Goal: Task Accomplishment & Management: Manage account settings

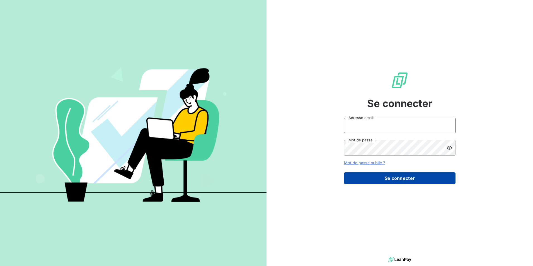
type input "[EMAIL_ADDRESS][DOMAIN_NAME]"
click at [420, 176] on button "Se connecter" at bounding box center [400, 178] width 112 height 12
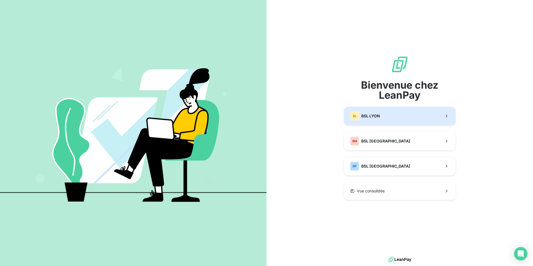
click at [386, 118] on button "BL BSL LYON" at bounding box center [400, 116] width 112 height 18
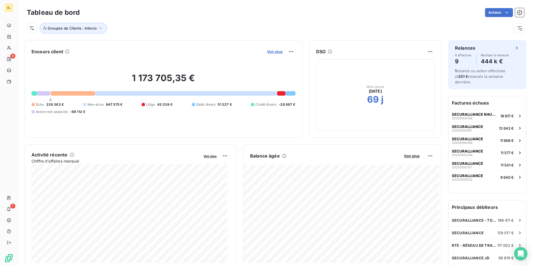
click at [277, 52] on span "Voir plus" at bounding box center [275, 51] width 16 height 4
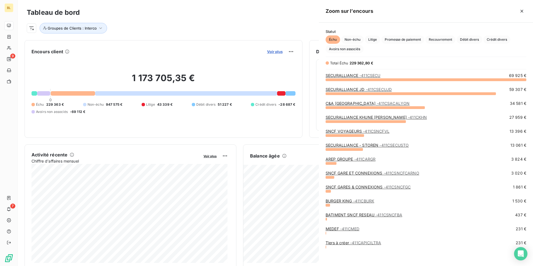
scroll to position [182, 210]
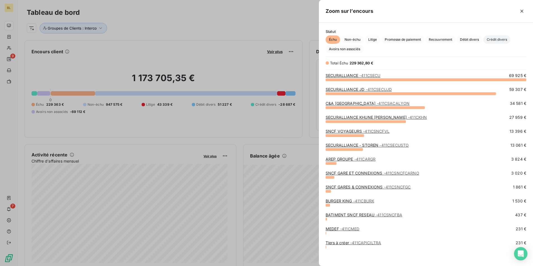
click at [486, 38] on span "Crédit divers" at bounding box center [496, 39] width 27 height 8
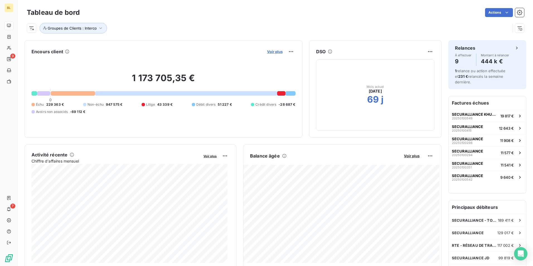
click at [275, 52] on span "Voir plus" at bounding box center [275, 51] width 16 height 4
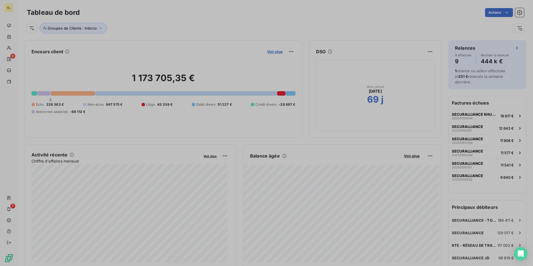
scroll to position [182, 210]
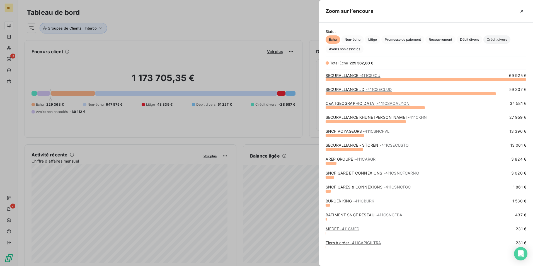
click at [492, 42] on span "Crédit divers" at bounding box center [496, 39] width 27 height 8
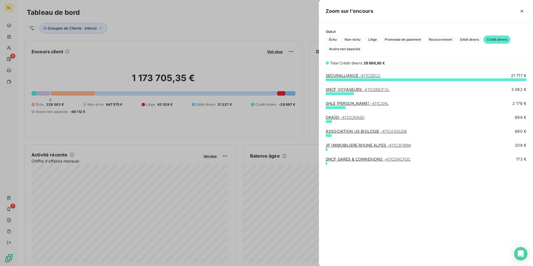
click at [226, 64] on div at bounding box center [266, 133] width 533 height 266
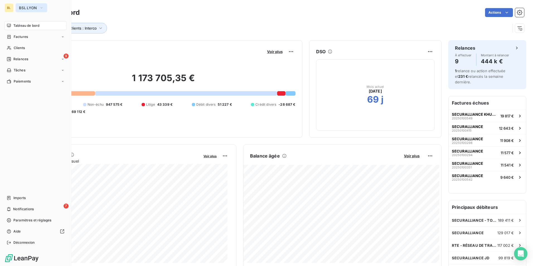
click at [42, 8] on icon "button" at bounding box center [41, 8] width 4 height 6
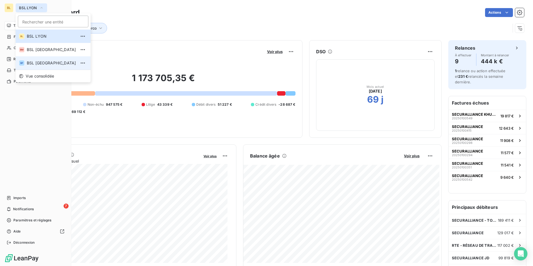
click at [39, 63] on span "BSL [GEOGRAPHIC_DATA]" at bounding box center [51, 63] width 49 height 6
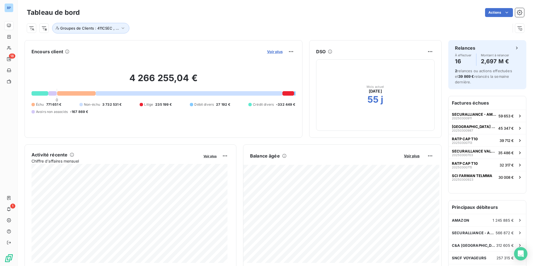
click at [276, 52] on span "Voir plus" at bounding box center [275, 51] width 16 height 4
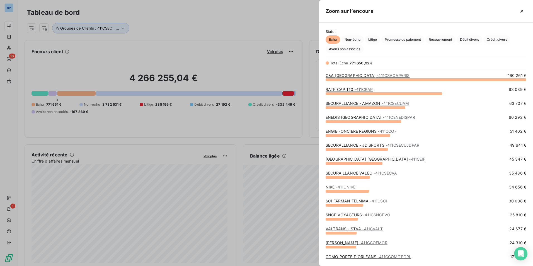
click at [495, 35] on div "Statut Échu Non-échu Litige Promesse de paiement Recouvrement Débit divers Créd…" at bounding box center [426, 41] width 214 height 24
click at [498, 39] on span "Crédit divers" at bounding box center [496, 39] width 27 height 8
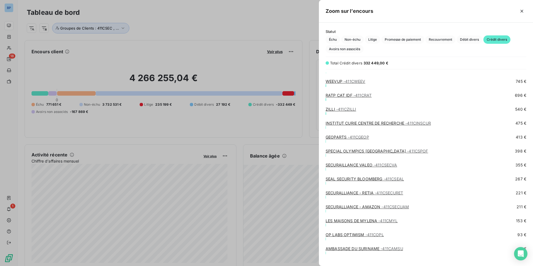
scroll to position [183, 0]
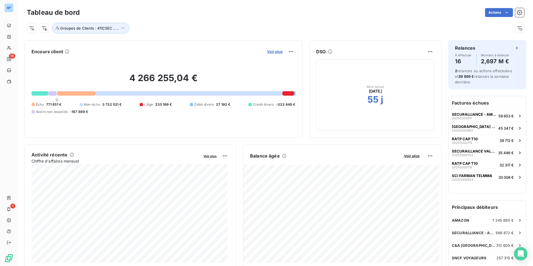
click at [272, 51] on span "Voir plus" at bounding box center [275, 51] width 16 height 4
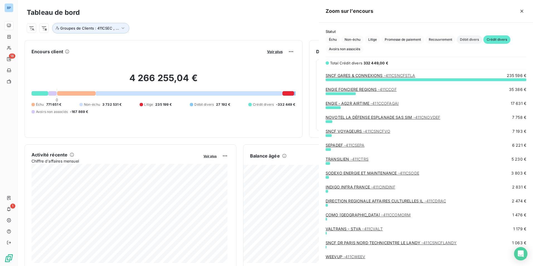
scroll to position [262, 210]
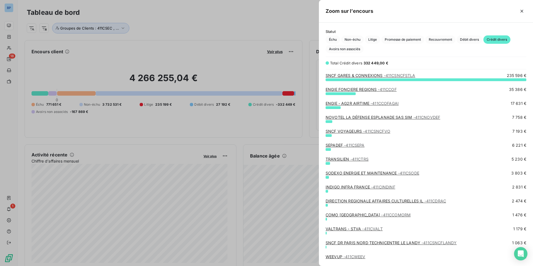
drag, startPoint x: 498, startPoint y: 39, endPoint x: 512, endPoint y: 38, distance: 14.5
click at [500, 38] on span "Crédit divers" at bounding box center [496, 39] width 27 height 8
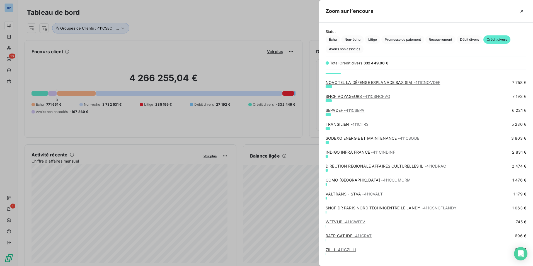
scroll to position [28, 0]
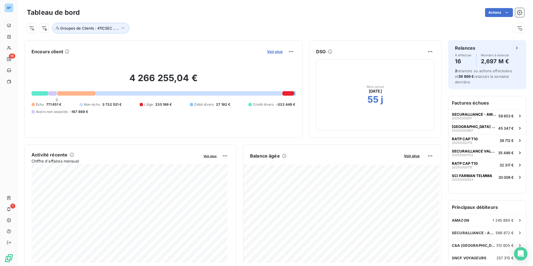
click at [275, 52] on span "Voir plus" at bounding box center [275, 51] width 16 height 4
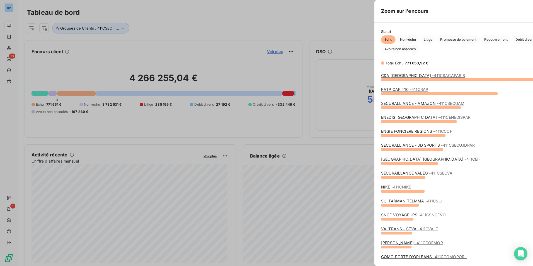
scroll to position [182, 210]
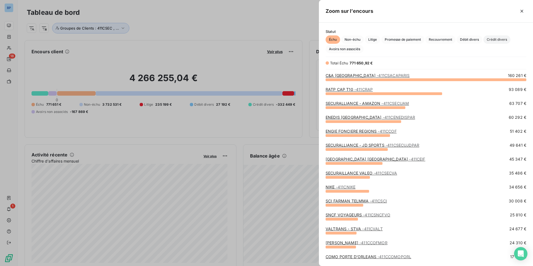
click at [498, 40] on span "Crédit divers" at bounding box center [496, 39] width 27 height 8
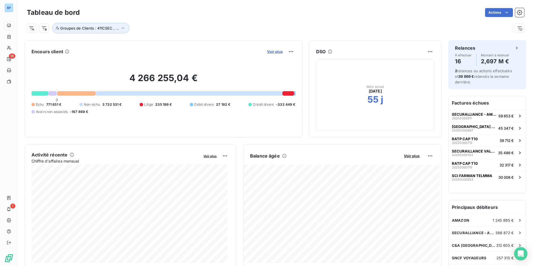
click at [268, 51] on span "Voir plus" at bounding box center [275, 51] width 16 height 4
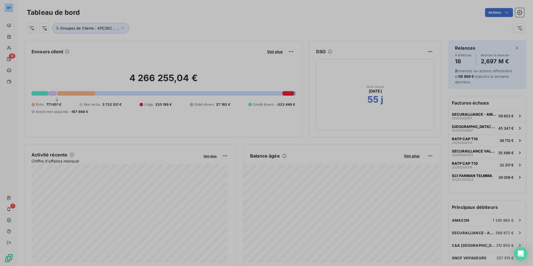
scroll to position [262, 210]
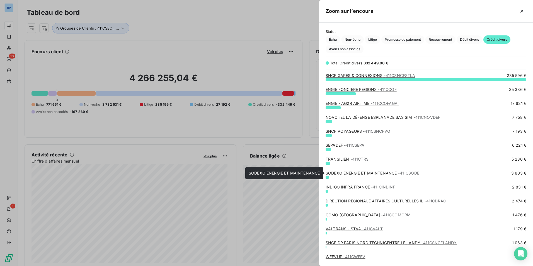
click at [351, 173] on link "SODEXO ENERGIE ET MAINTENANCE - 411CSODE" at bounding box center [373, 173] width 94 height 5
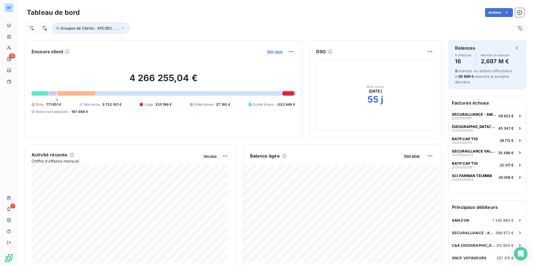
click at [267, 53] on span "Voir plus" at bounding box center [275, 51] width 16 height 4
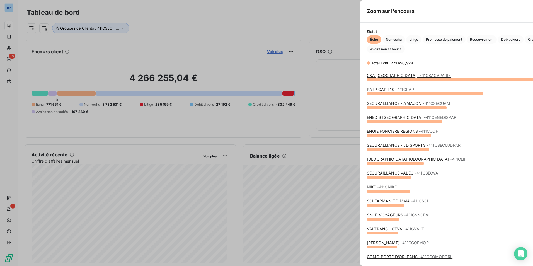
scroll to position [262, 210]
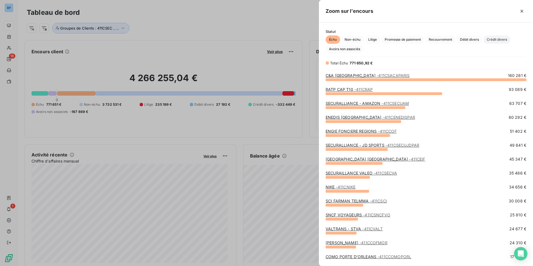
click at [500, 42] on span "Crédit divers" at bounding box center [496, 39] width 27 height 8
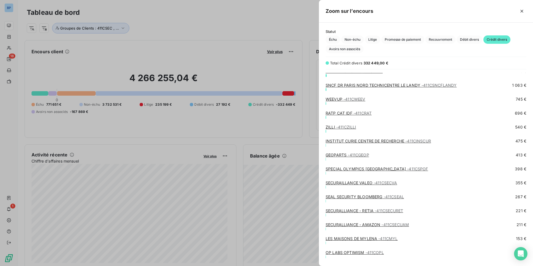
scroll to position [167, 0]
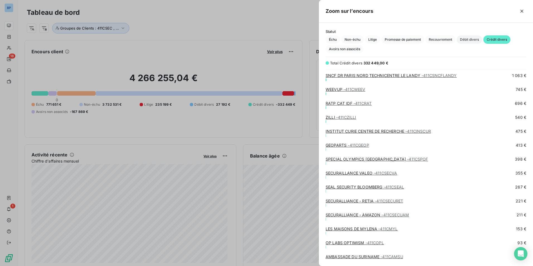
click at [468, 38] on span "Débit divers" at bounding box center [470, 39] width 26 height 8
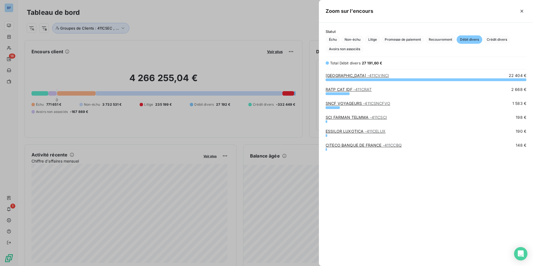
scroll to position [182, 210]
click at [521, 13] on icon "button" at bounding box center [522, 11] width 6 height 6
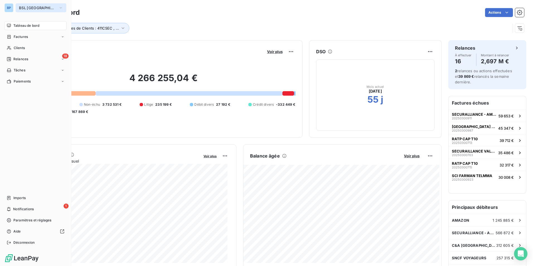
click at [59, 5] on icon "button" at bounding box center [61, 8] width 4 height 6
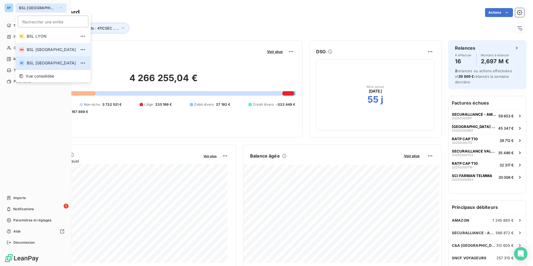
click at [41, 51] on span "BSL [GEOGRAPHIC_DATA]" at bounding box center [51, 50] width 49 height 6
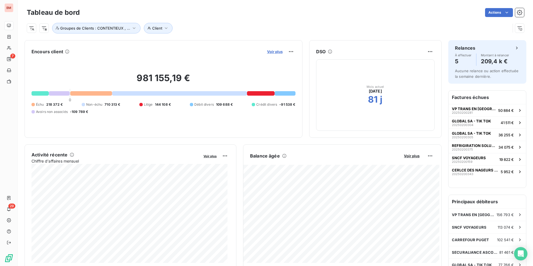
click at [276, 52] on span "Voir plus" at bounding box center [275, 51] width 16 height 4
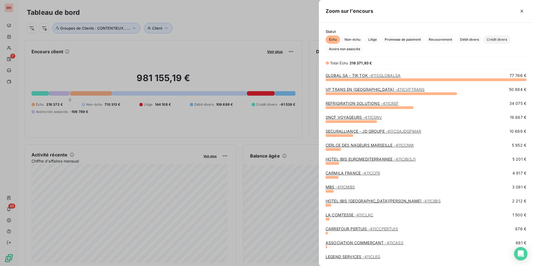
click at [500, 41] on span "Crédit divers" at bounding box center [496, 39] width 27 height 8
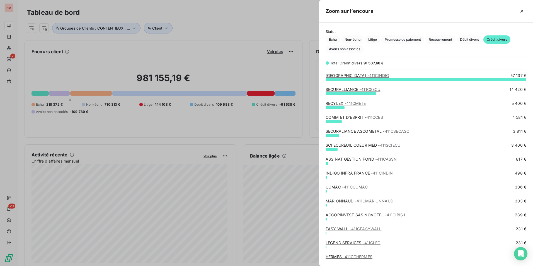
click at [74, 71] on div at bounding box center [266, 133] width 533 height 266
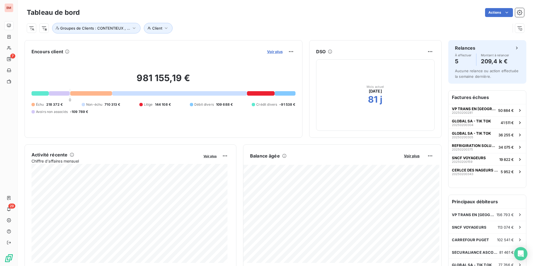
click at [267, 52] on span "Voir plus" at bounding box center [275, 51] width 16 height 4
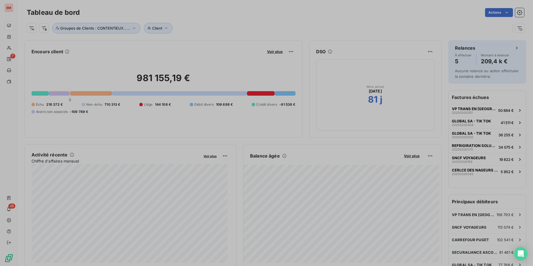
scroll to position [262, 210]
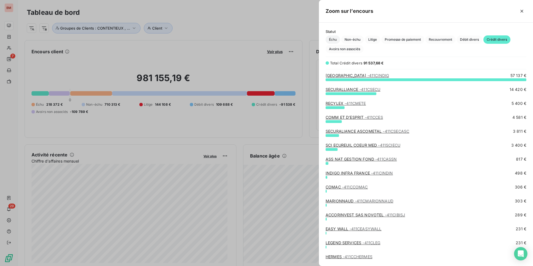
click at [329, 39] on span "Échu" at bounding box center [333, 39] width 14 height 8
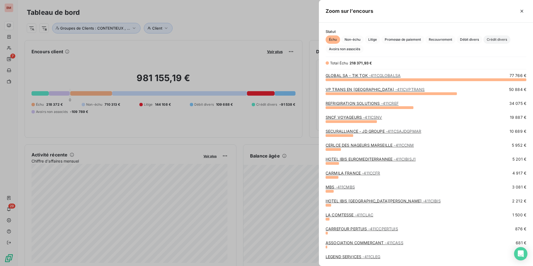
click at [492, 38] on span "Crédit divers" at bounding box center [496, 39] width 27 height 8
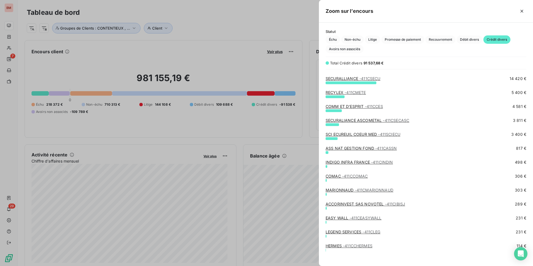
scroll to position [15, 0]
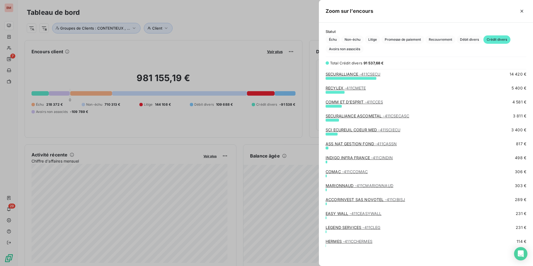
drag, startPoint x: 236, startPoint y: 67, endPoint x: 267, endPoint y: 63, distance: 31.7
click at [236, 67] on div at bounding box center [266, 133] width 533 height 266
